Goal: Connect with others: Connect with others

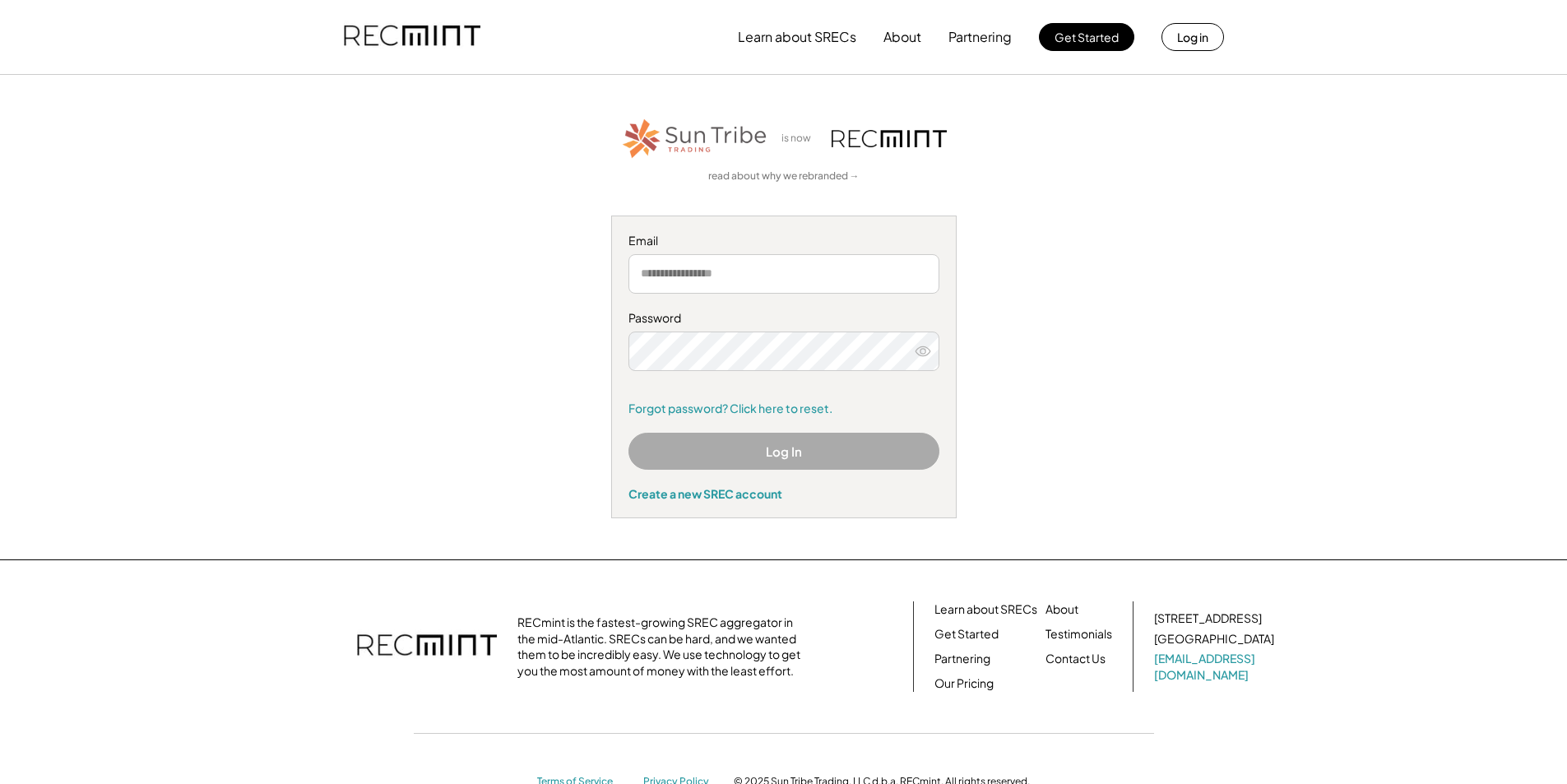
click at [820, 450] on button "Log In" at bounding box center [784, 451] width 311 height 37
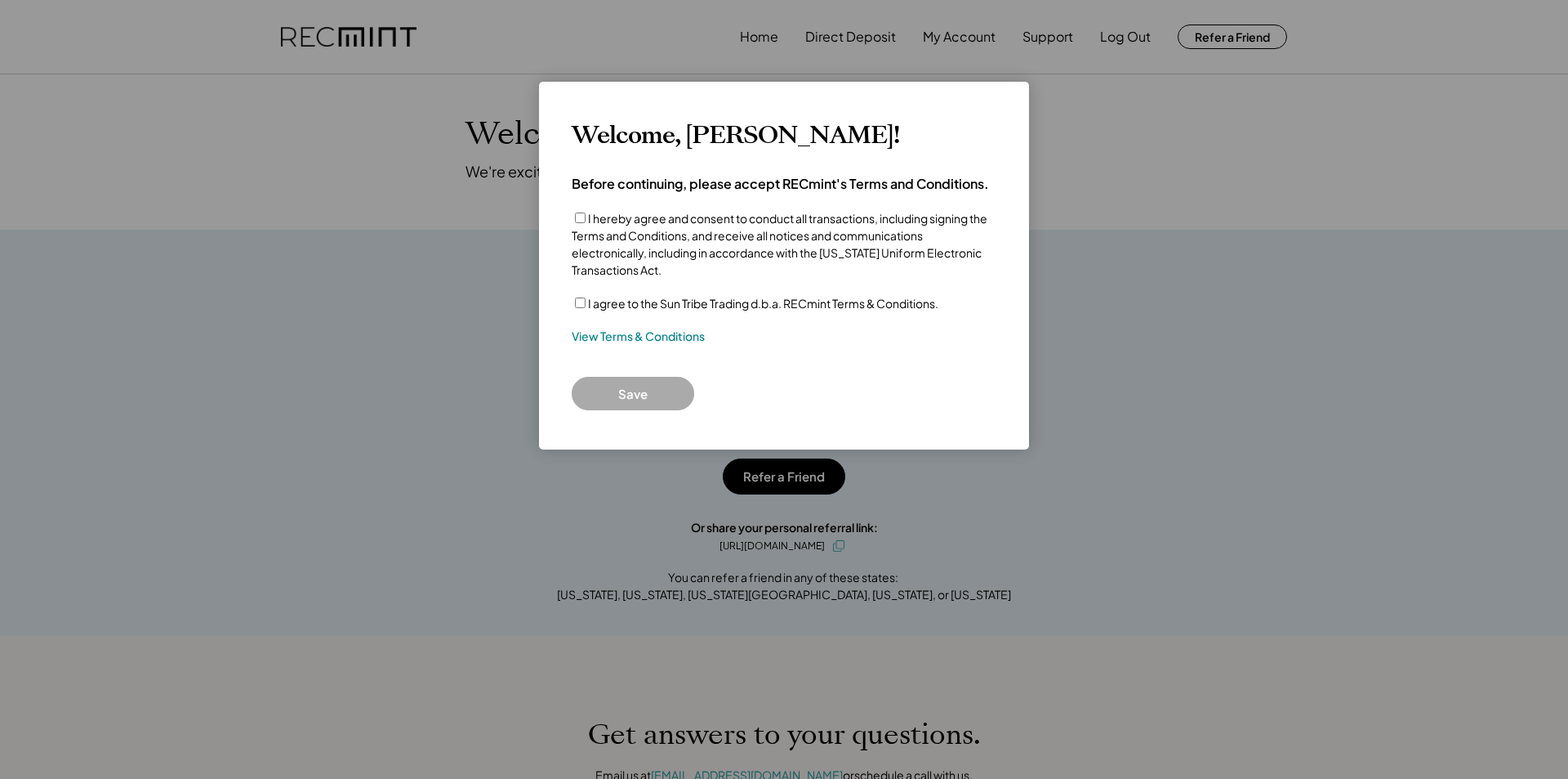
click at [751, 232] on label "I hereby agree and consent to conduct all transactions, including signing the T…" at bounding box center [779, 243] width 416 height 66
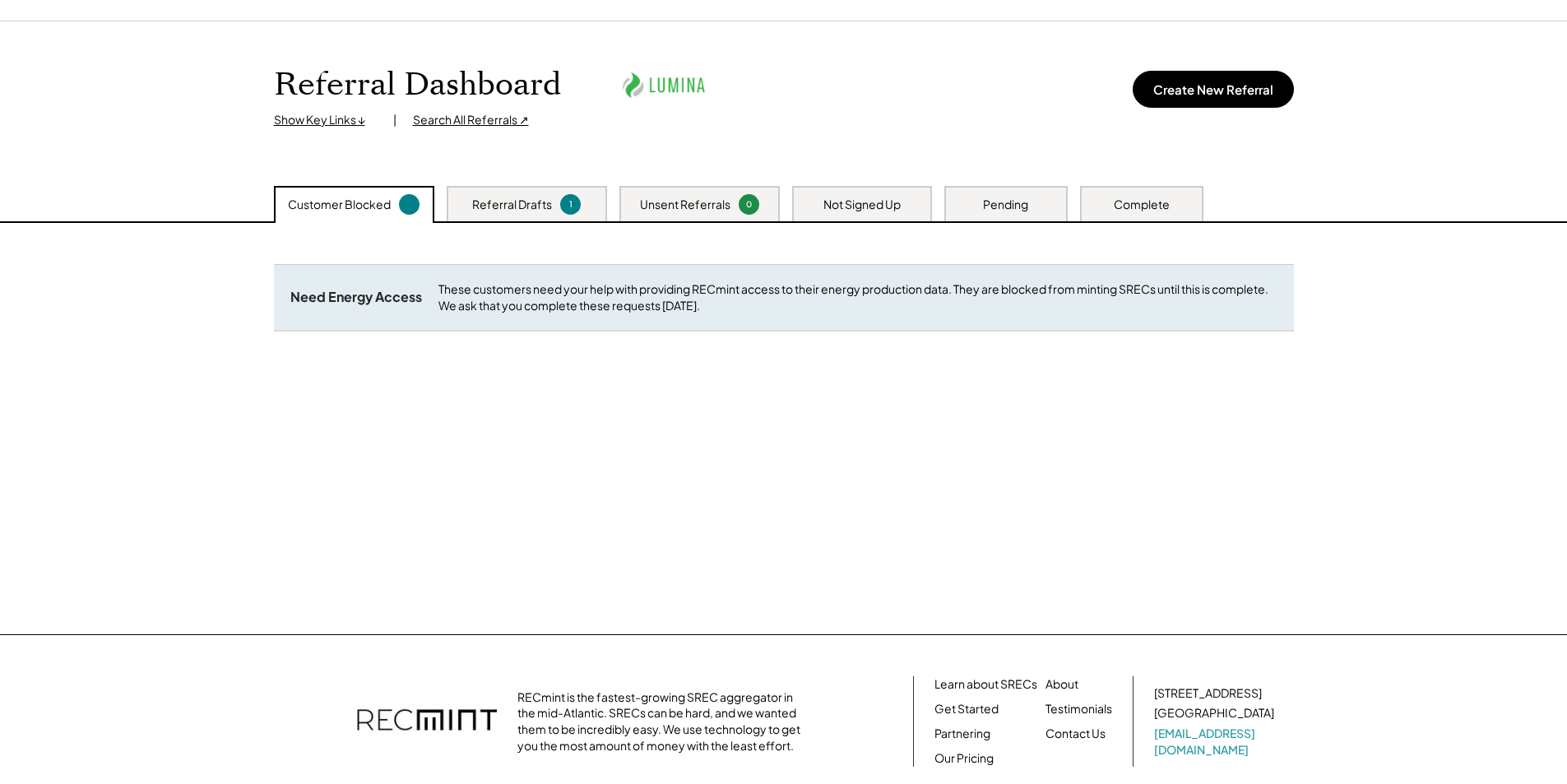
scroll to position [82, 0]
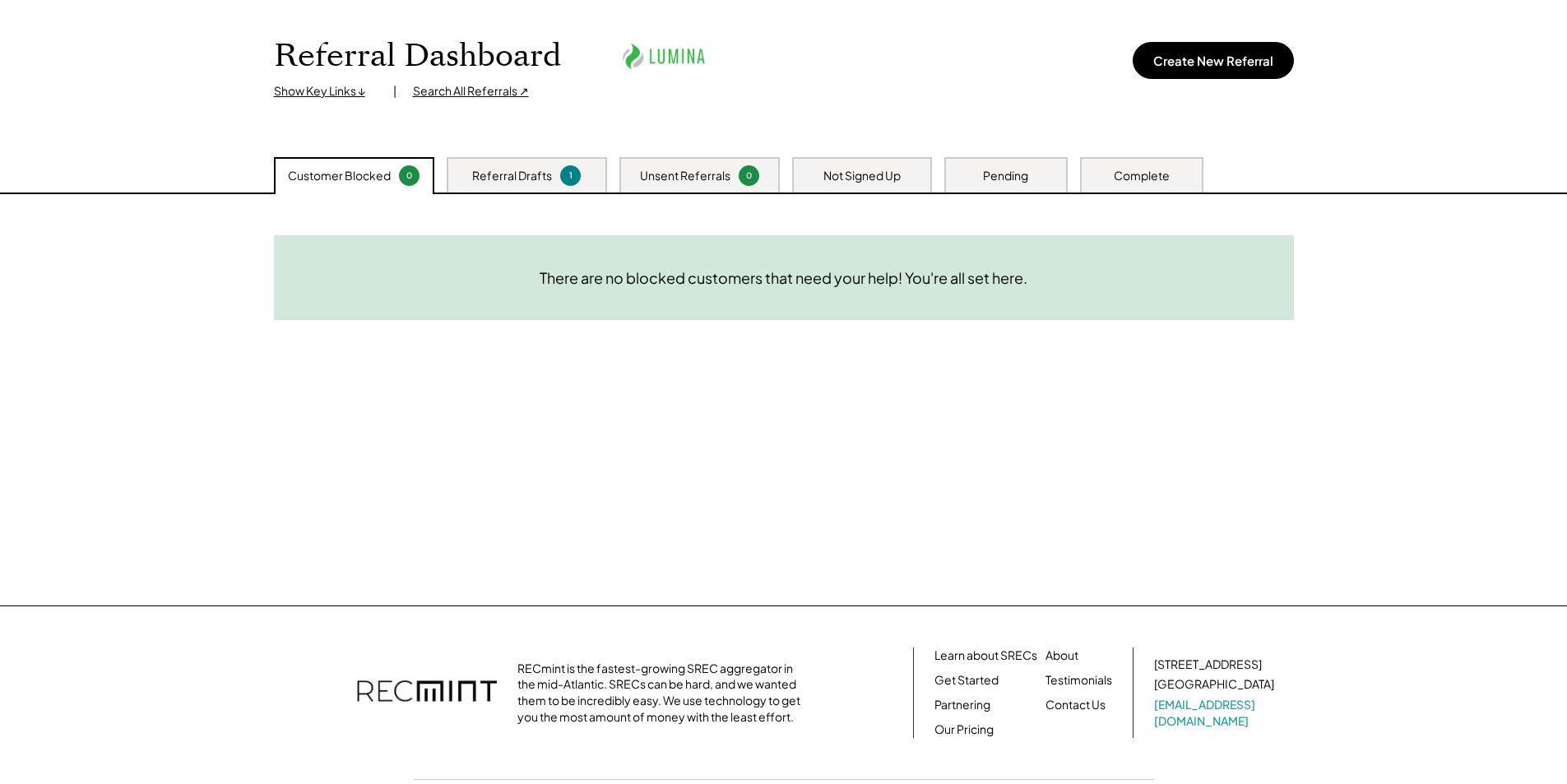
click at [528, 187] on div "Referral Drafts 1" at bounding box center [526, 175] width 161 height 35
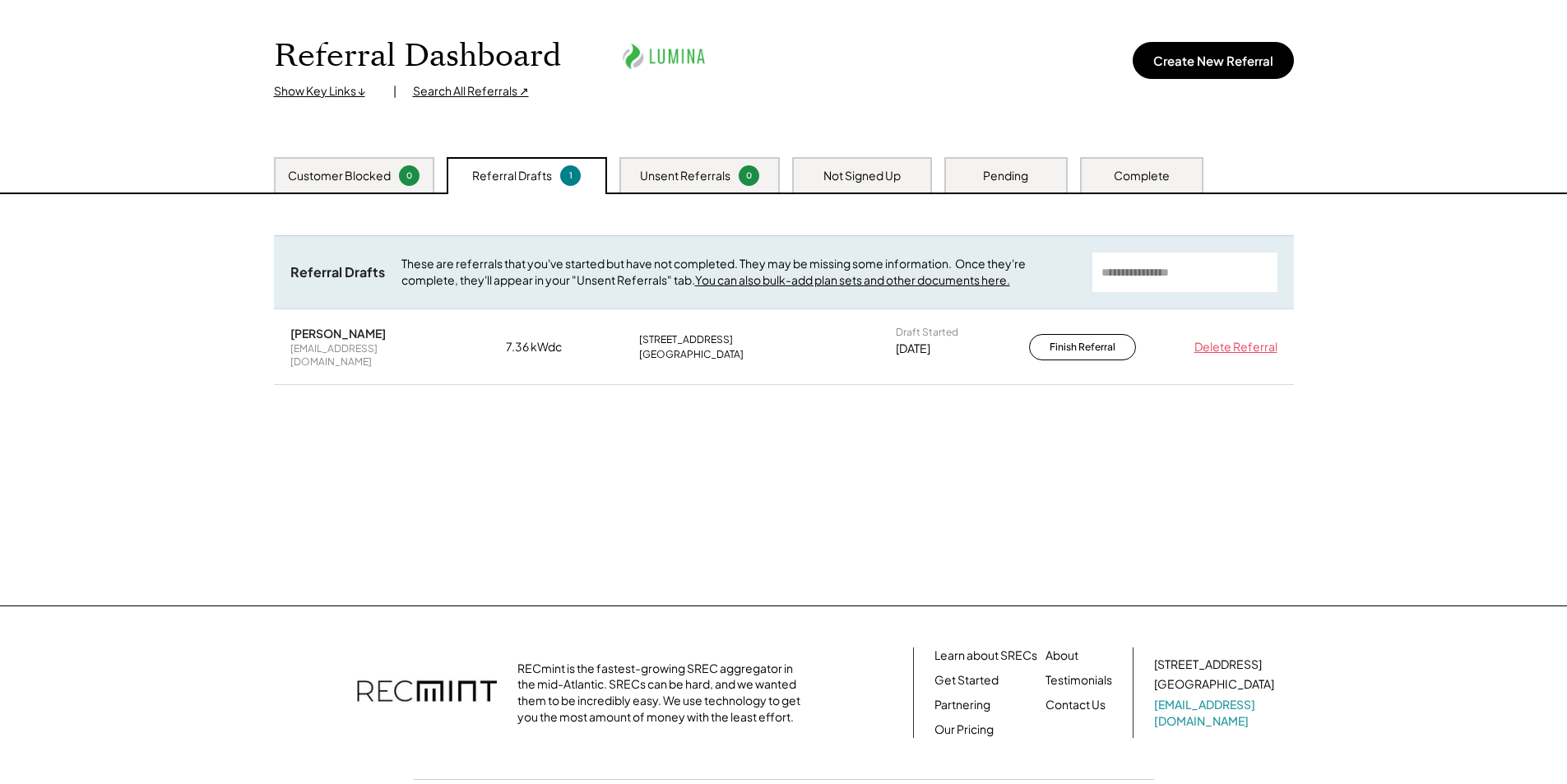
click at [693, 171] on div "Unsent Referrals" at bounding box center [685, 176] width 91 height 17
